Goal: Task Accomplishment & Management: Manage account settings

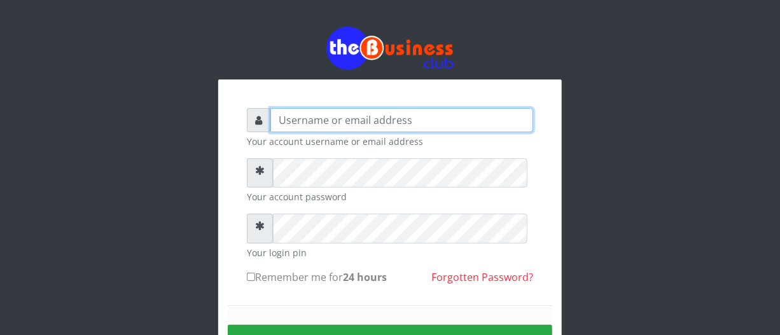
type input "biggsam20@gmail.com"
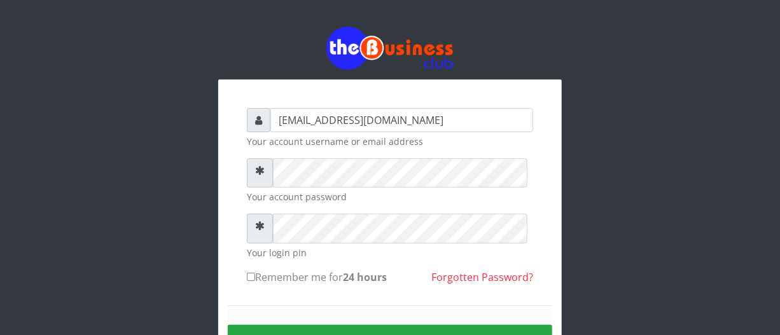
click at [550, 218] on div "biggsam20@gmail.com Your account username or email address Your account passwor…" at bounding box center [390, 255] width 344 height 351
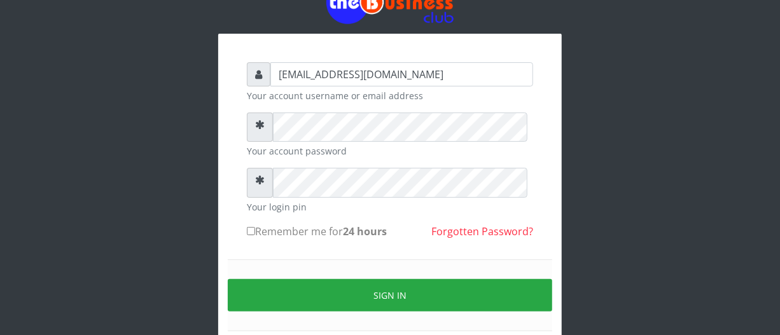
scroll to position [69, 0]
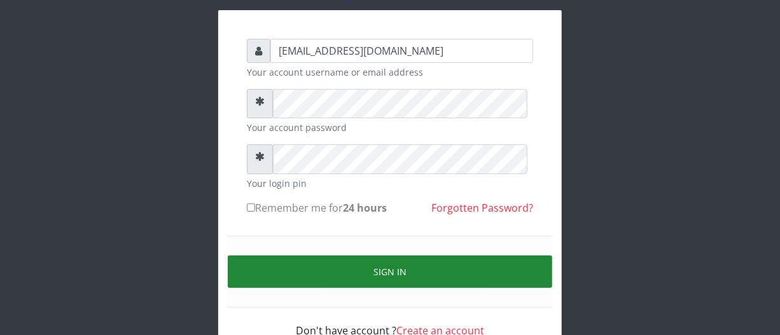
click at [433, 284] on button "Sign in" at bounding box center [390, 272] width 324 height 32
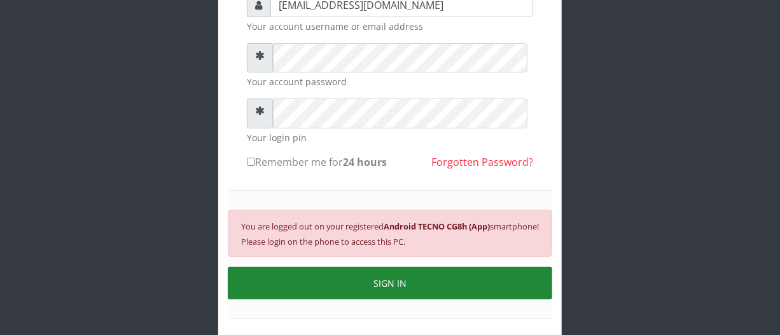
scroll to position [139, 0]
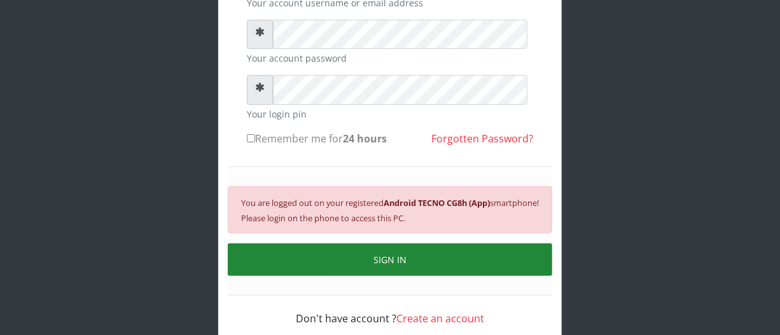
click at [433, 276] on button "SIGN IN" at bounding box center [390, 260] width 324 height 32
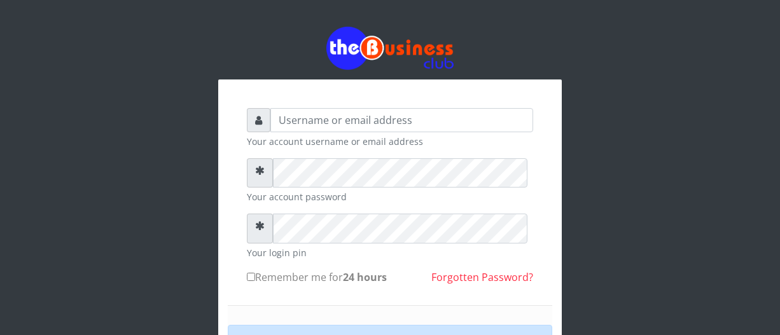
scroll to position [138, 0]
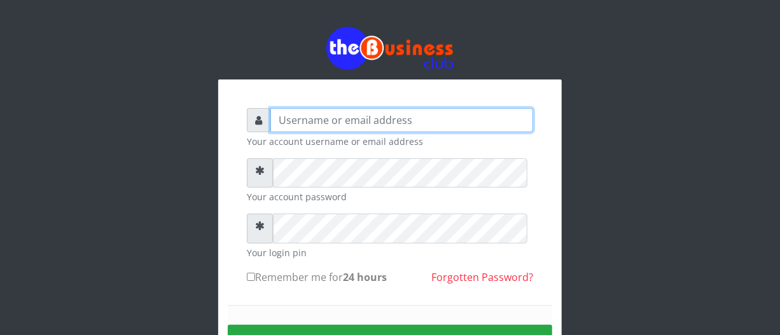
click at [308, 125] on input "text" at bounding box center [401, 120] width 263 height 24
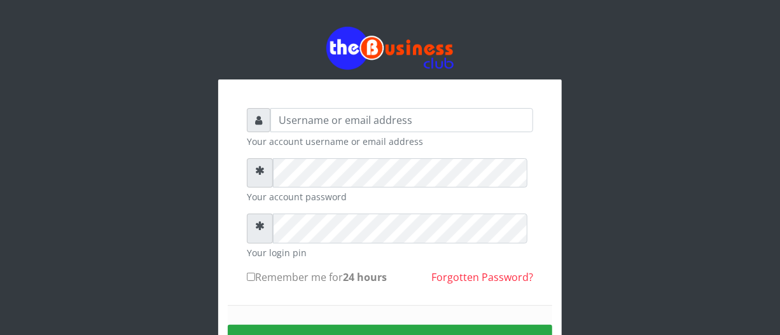
click at [144, 142] on div "Your account username or email address Your account password Your login pin Rem…" at bounding box center [389, 228] width 725 height 457
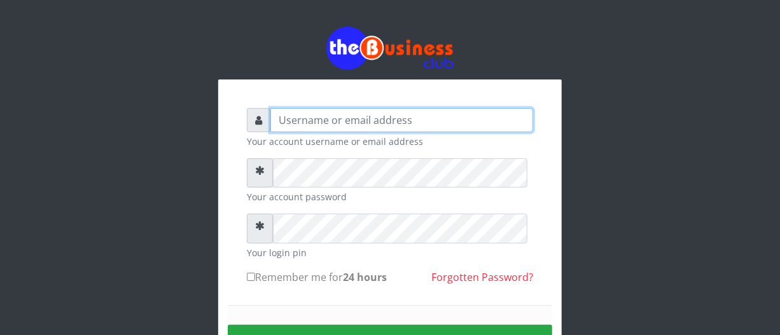
click at [326, 129] on input "text" at bounding box center [401, 120] width 263 height 24
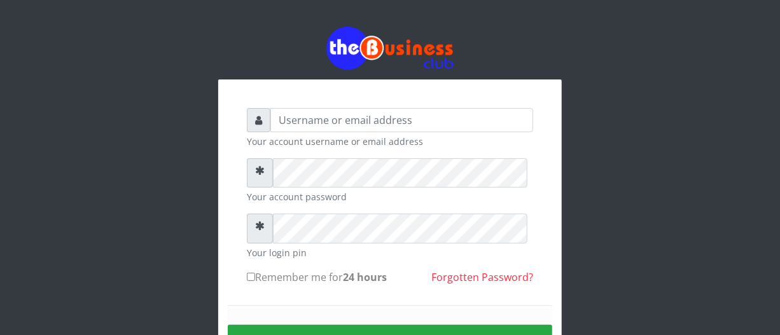
click at [155, 149] on div "Your account username or email address Your account password Your login pin Rem…" at bounding box center [389, 228] width 725 height 457
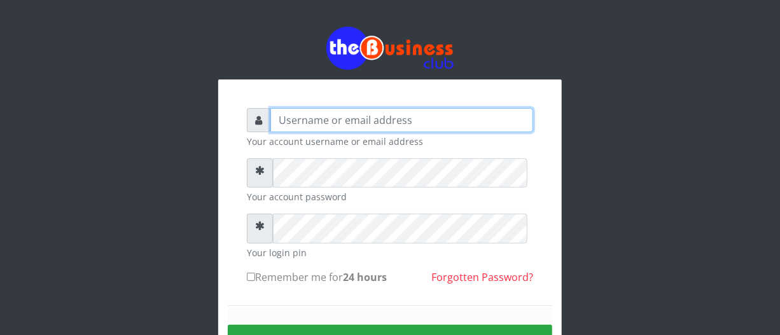
click at [340, 122] on input "text" at bounding box center [401, 120] width 263 height 24
type input "[EMAIL_ADDRESS][DOMAIN_NAME]"
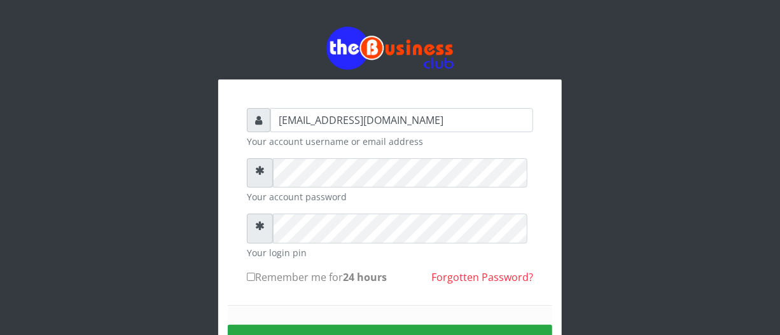
click at [551, 255] on div "[EMAIL_ADDRESS][DOMAIN_NAME] Your account username or email address Your accoun…" at bounding box center [390, 255] width 344 height 351
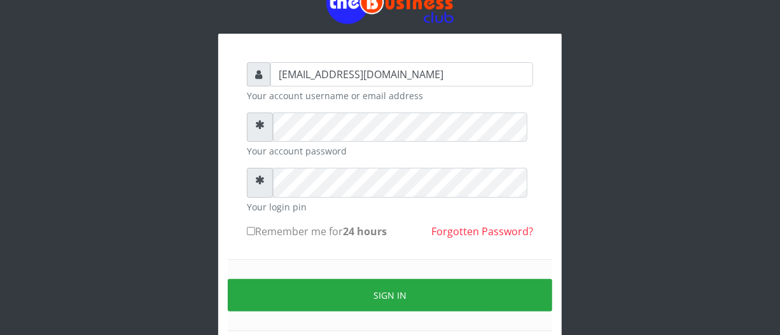
scroll to position [69, 0]
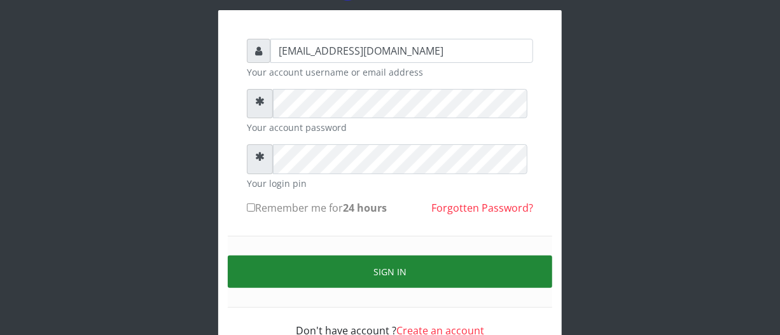
click at [481, 283] on button "Sign in" at bounding box center [390, 272] width 324 height 32
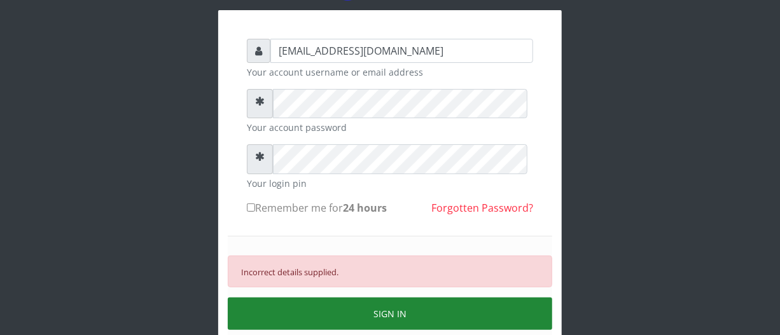
click at [440, 328] on button "SIGN IN" at bounding box center [390, 314] width 324 height 32
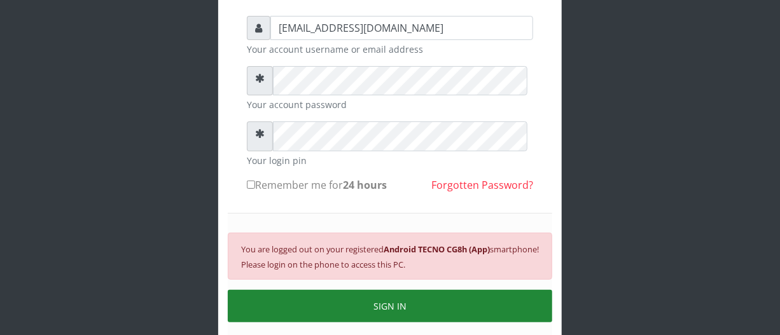
scroll to position [115, 0]
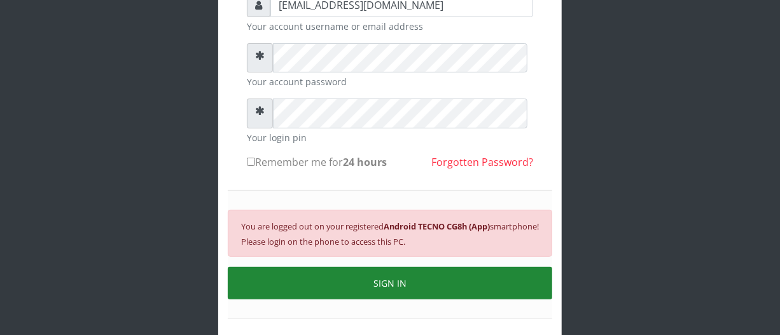
click at [377, 300] on button "SIGN IN" at bounding box center [390, 283] width 324 height 32
click at [421, 300] on button "SIGN IN" at bounding box center [390, 283] width 324 height 32
